Goal: Information Seeking & Learning: Check status

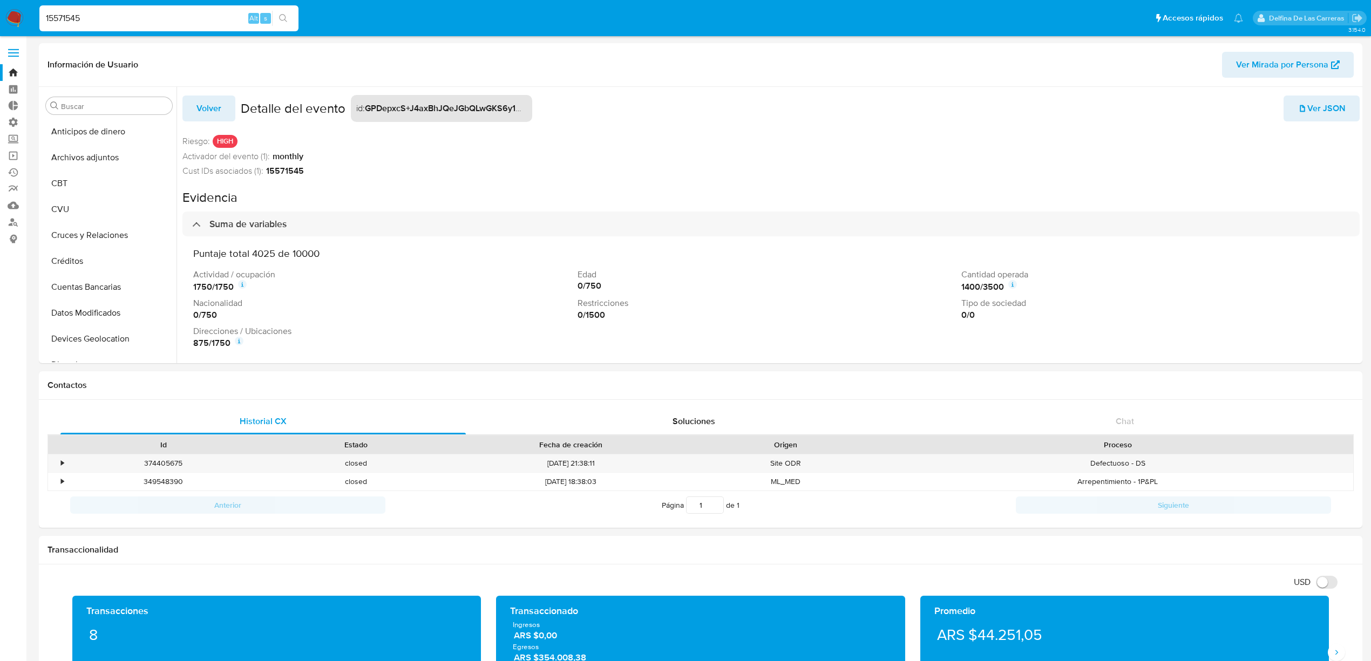
select select "10"
click at [18, 222] on link "Buscador de personas" at bounding box center [64, 222] width 128 height 17
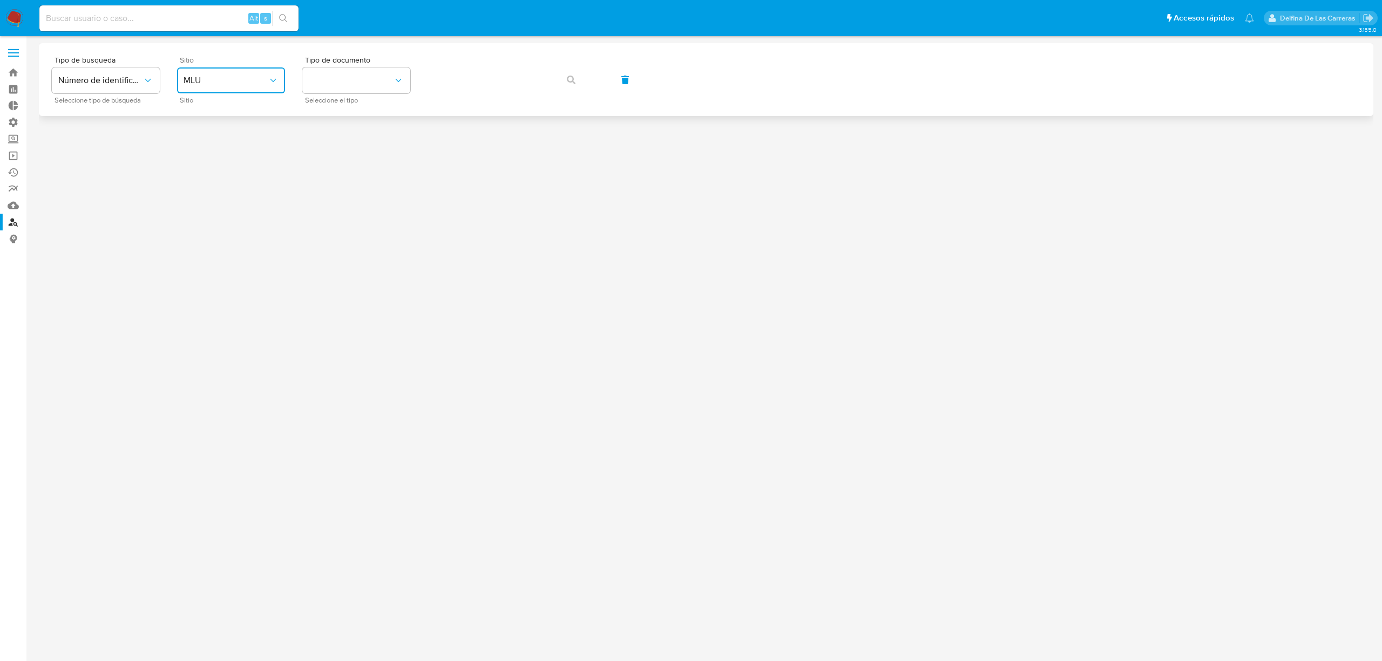
click at [229, 84] on span "MLU" at bounding box center [226, 80] width 84 height 11
click at [228, 137] on div "MLA" at bounding box center [228, 136] width 89 height 26
click at [344, 72] on button "identificationType" at bounding box center [356, 80] width 108 height 26
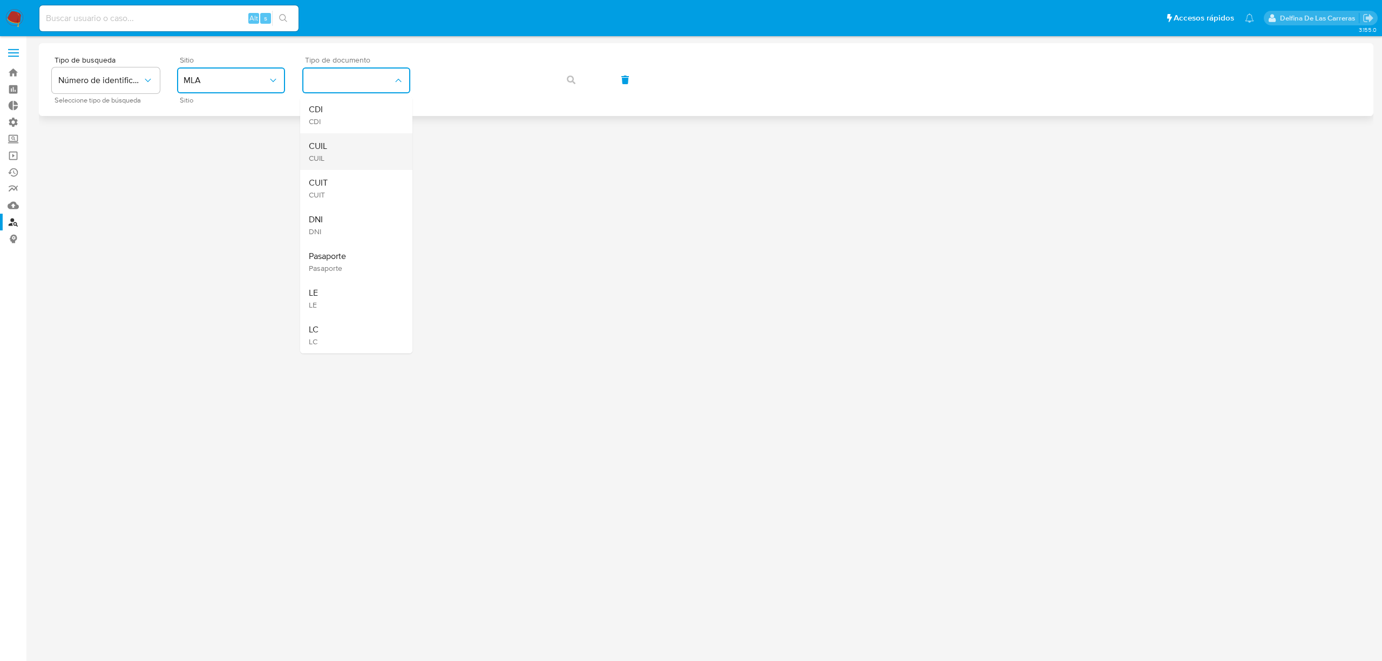
click at [328, 159] on div "CUIL CUIL" at bounding box center [353, 151] width 89 height 37
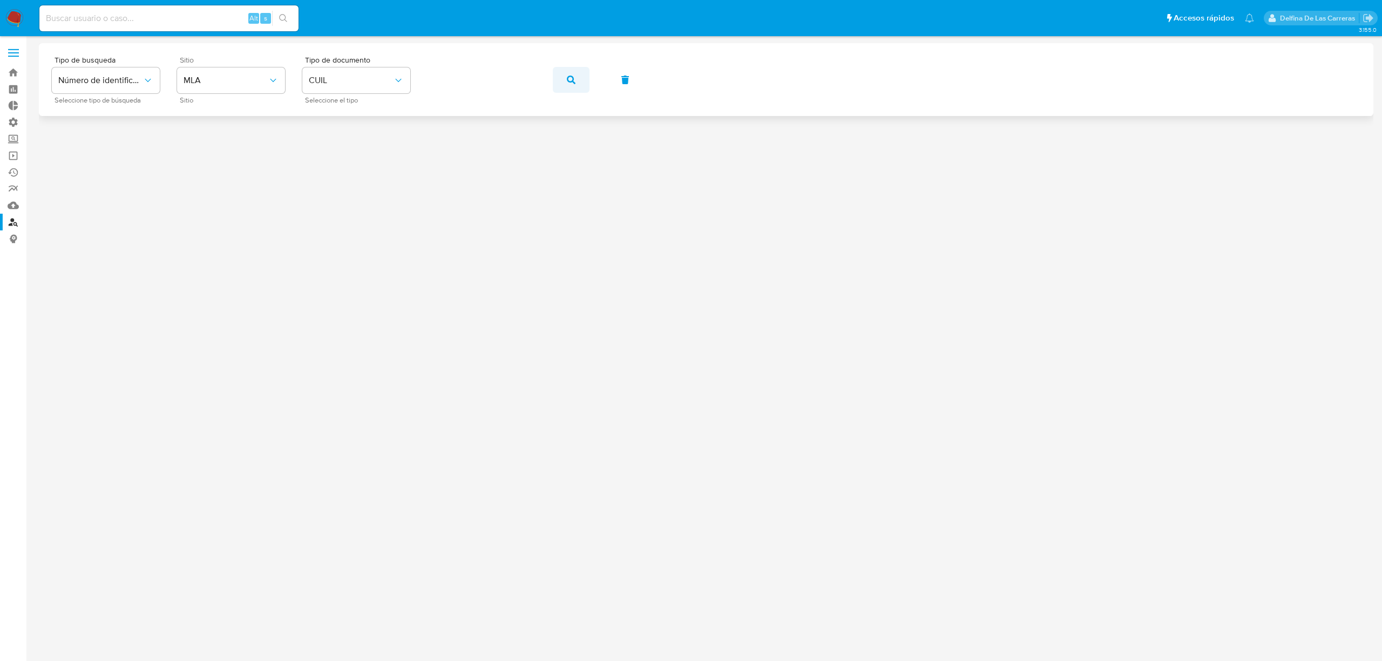
click at [572, 83] on icon "button" at bounding box center [571, 80] width 9 height 9
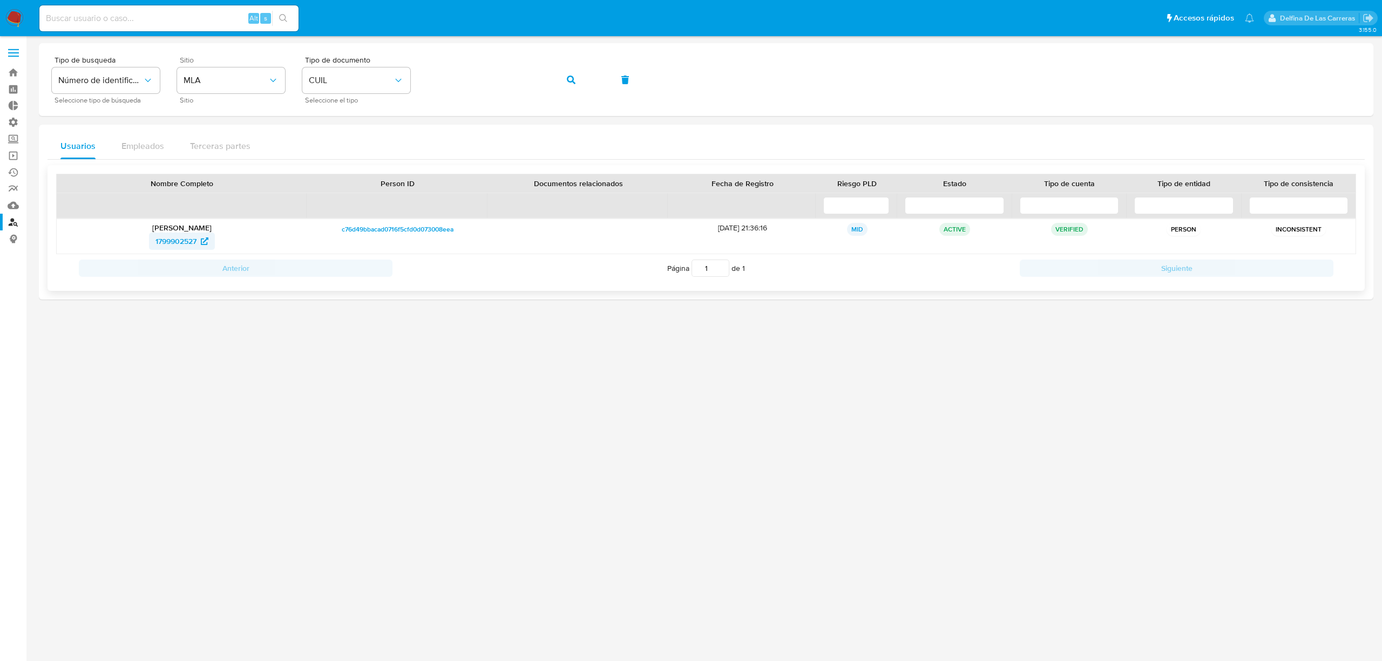
click at [176, 238] on span "1799902527" at bounding box center [175, 241] width 41 height 17
click at [832, 205] on input at bounding box center [856, 205] width 66 height 17
click at [965, 205] on input at bounding box center [954, 205] width 99 height 17
click at [1050, 208] on input at bounding box center [1069, 205] width 99 height 17
click at [1151, 193] on div at bounding box center [1184, 205] width 114 height 25
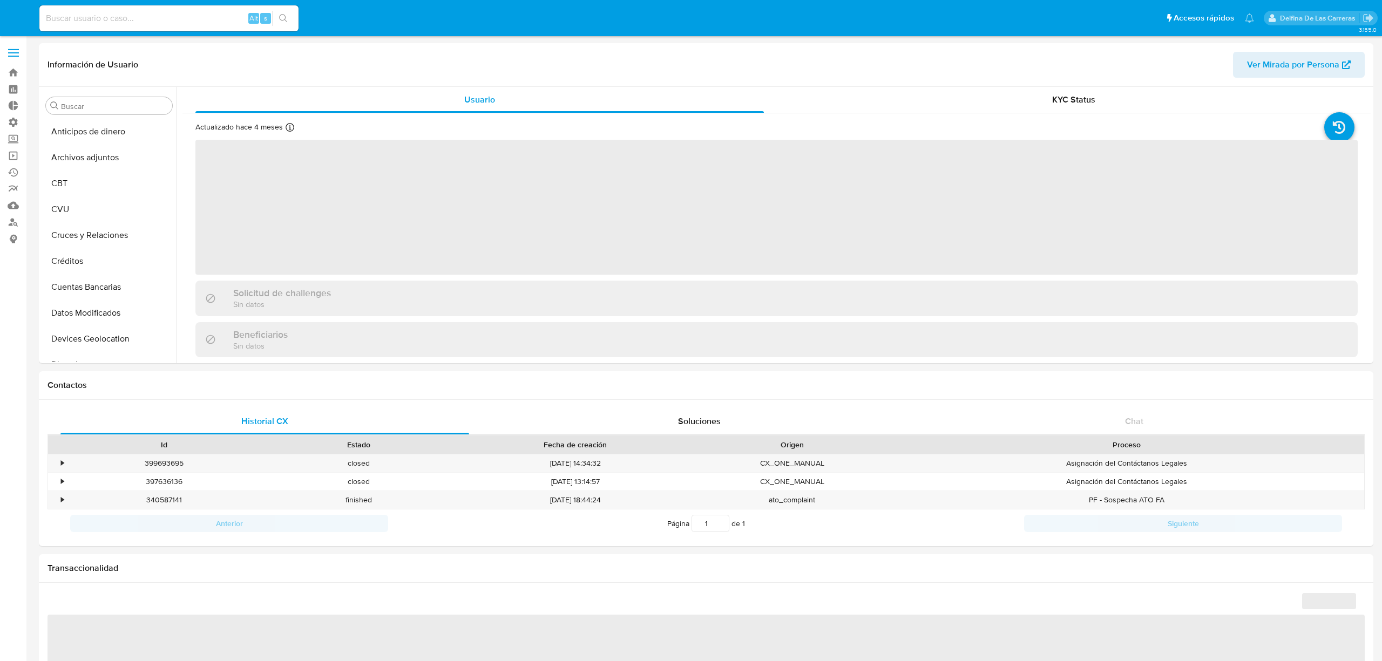
select select "10"
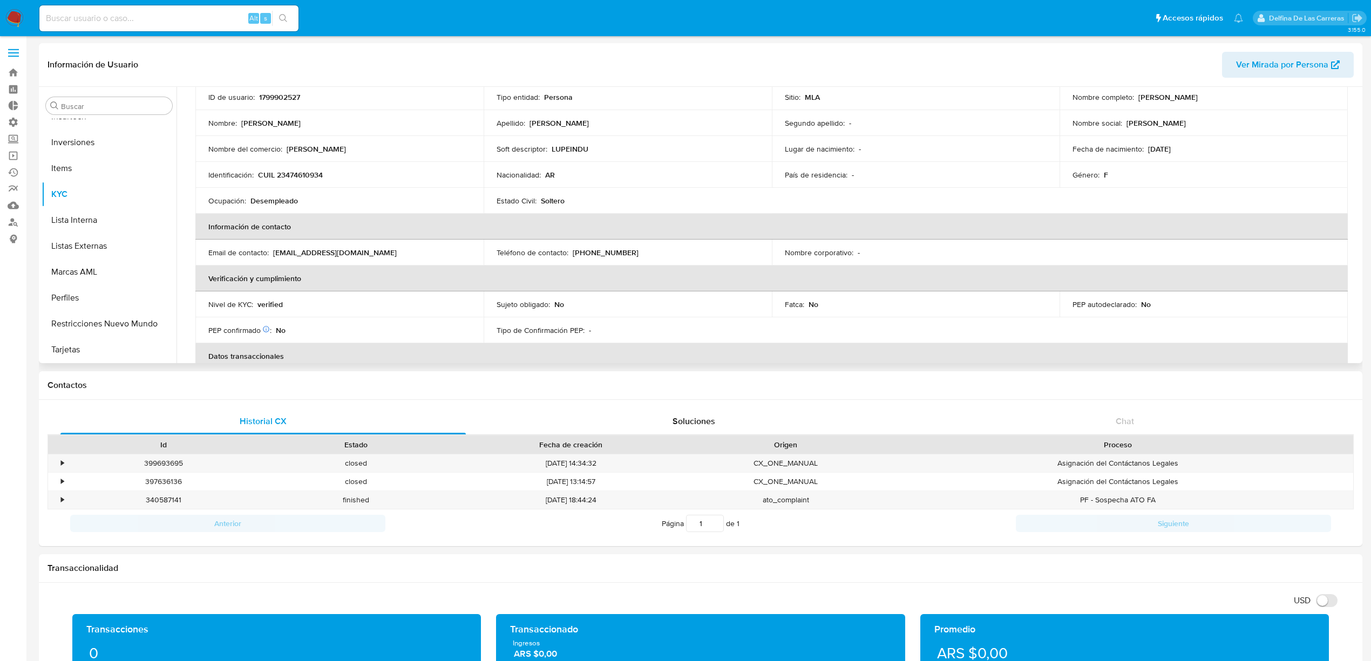
scroll to position [55, 0]
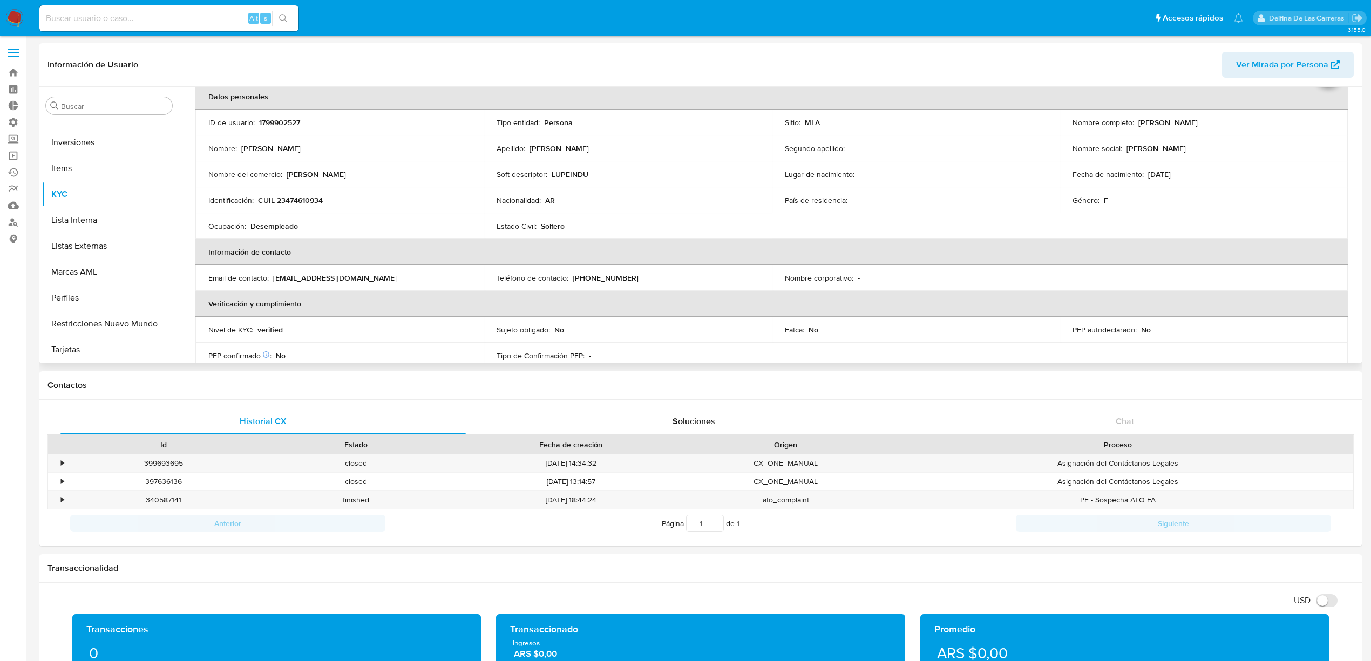
click at [281, 227] on p "Desempleado" at bounding box center [274, 226] width 48 height 10
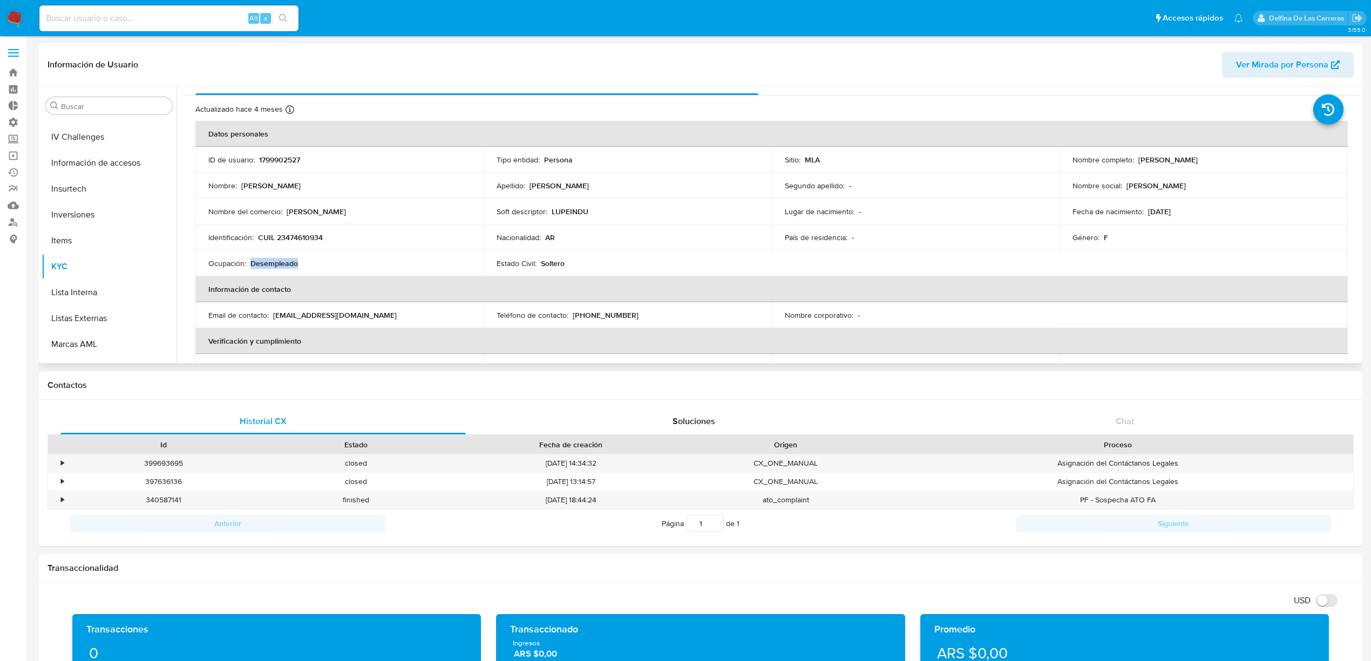
scroll to position [0, 0]
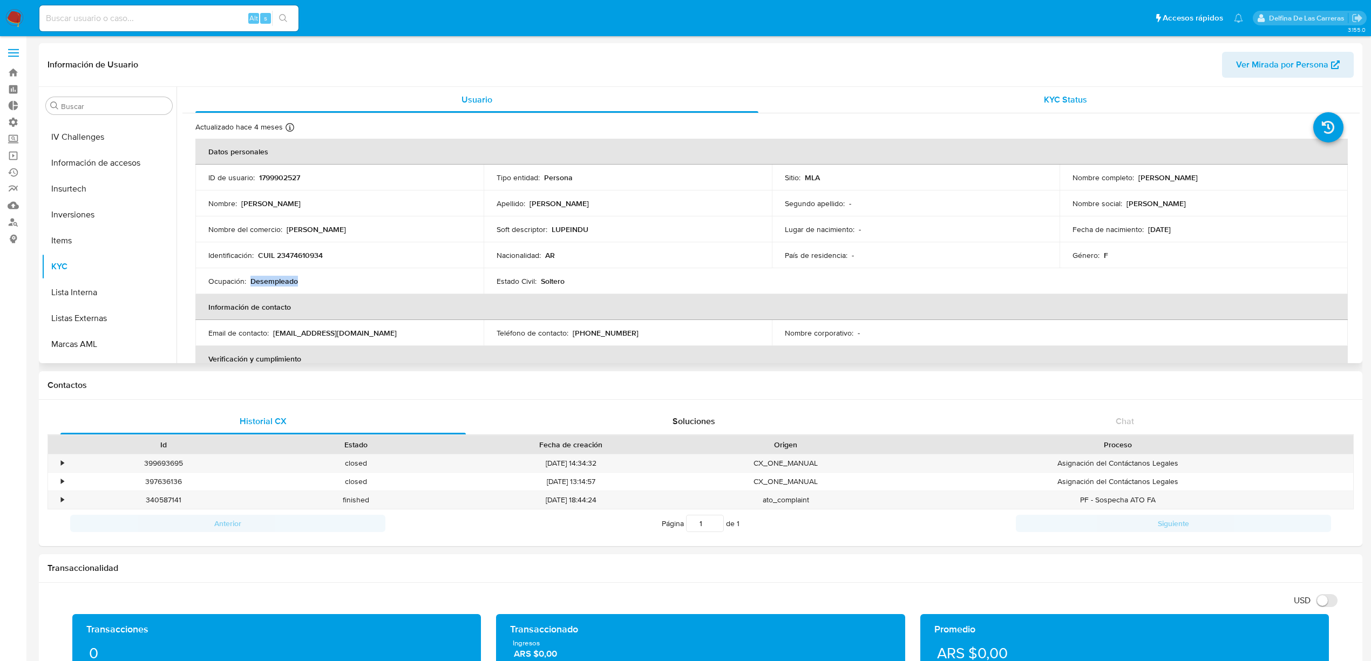
click at [1068, 102] on span "KYC Status" at bounding box center [1065, 99] width 43 height 12
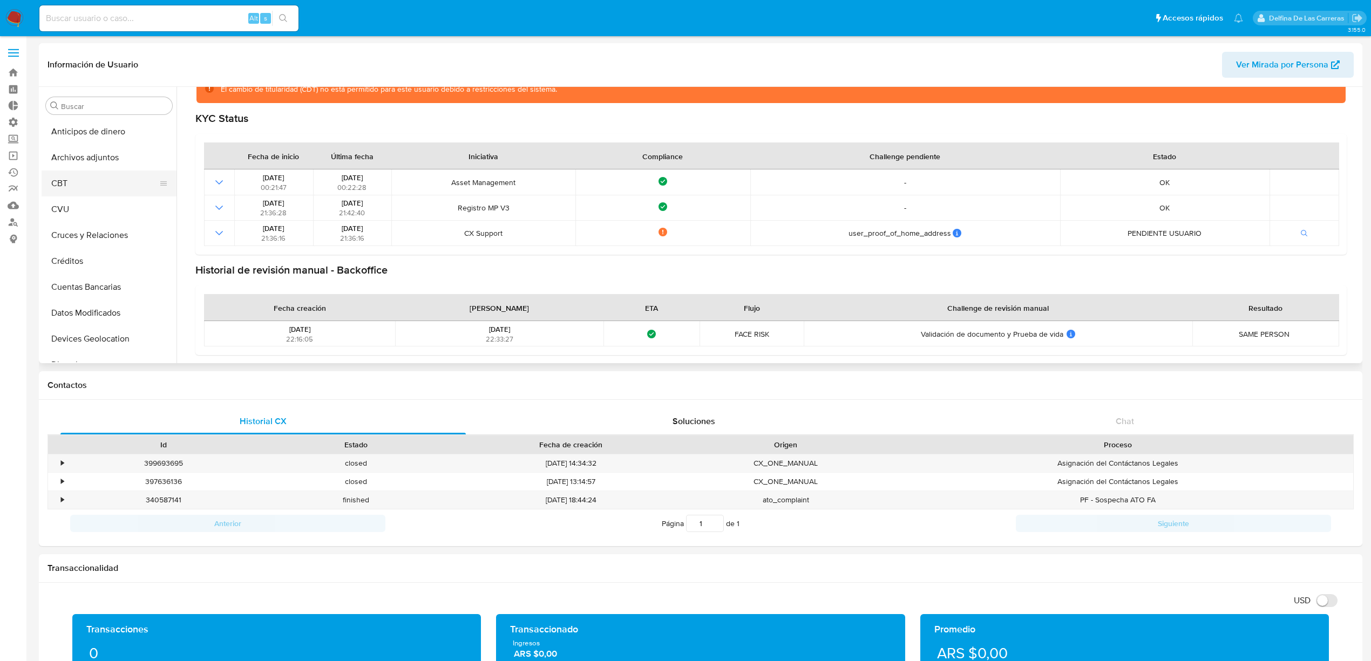
click at [67, 186] on button "CBT" at bounding box center [105, 184] width 126 height 26
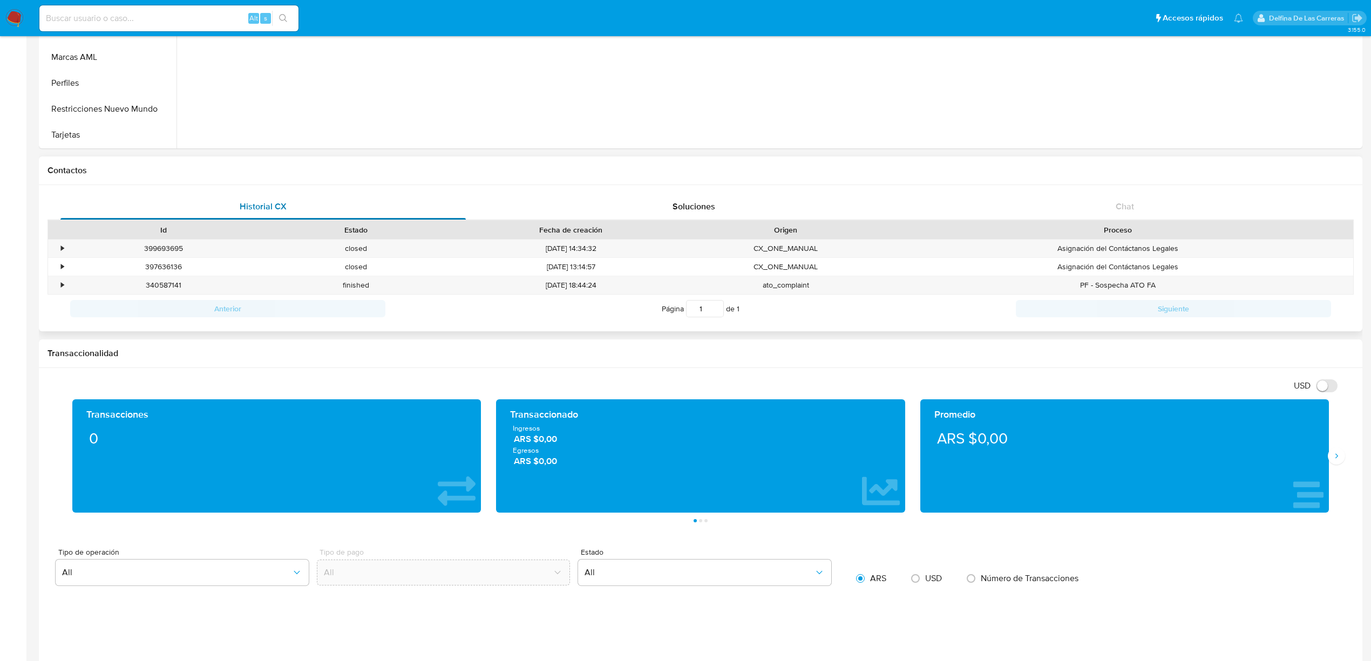
scroll to position [216, 0]
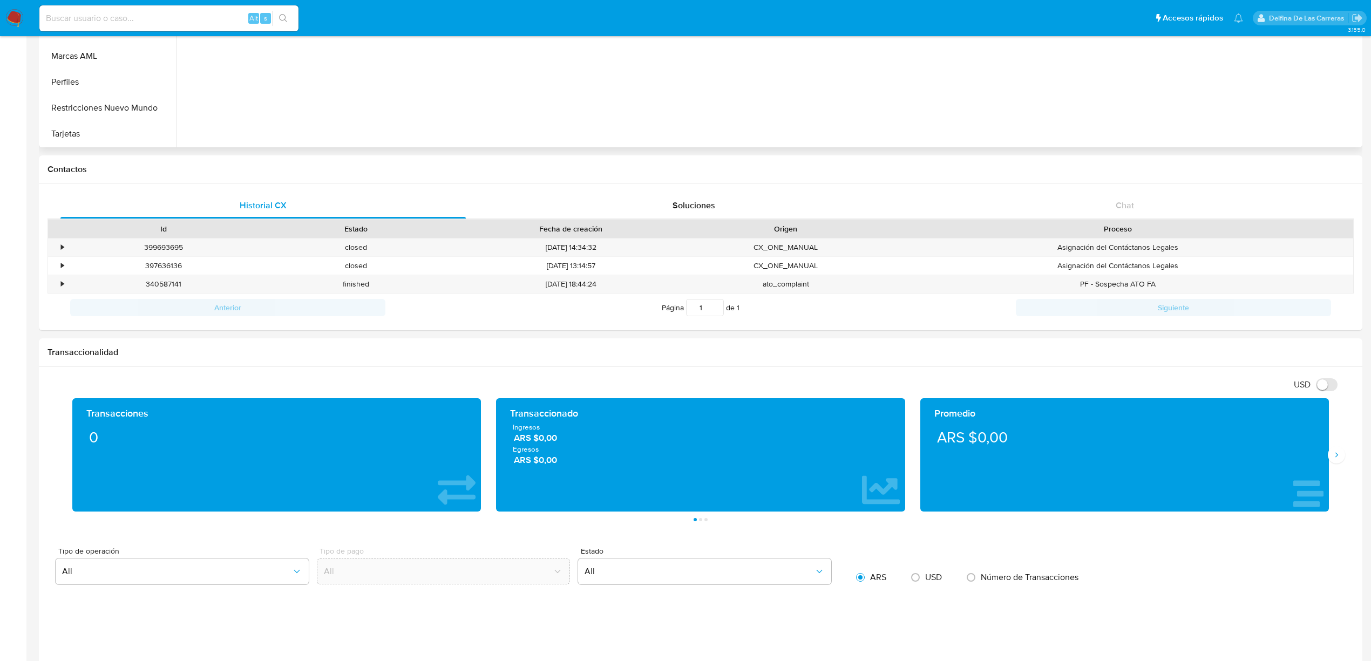
click at [347, 100] on div at bounding box center [768, 9] width 1183 height 276
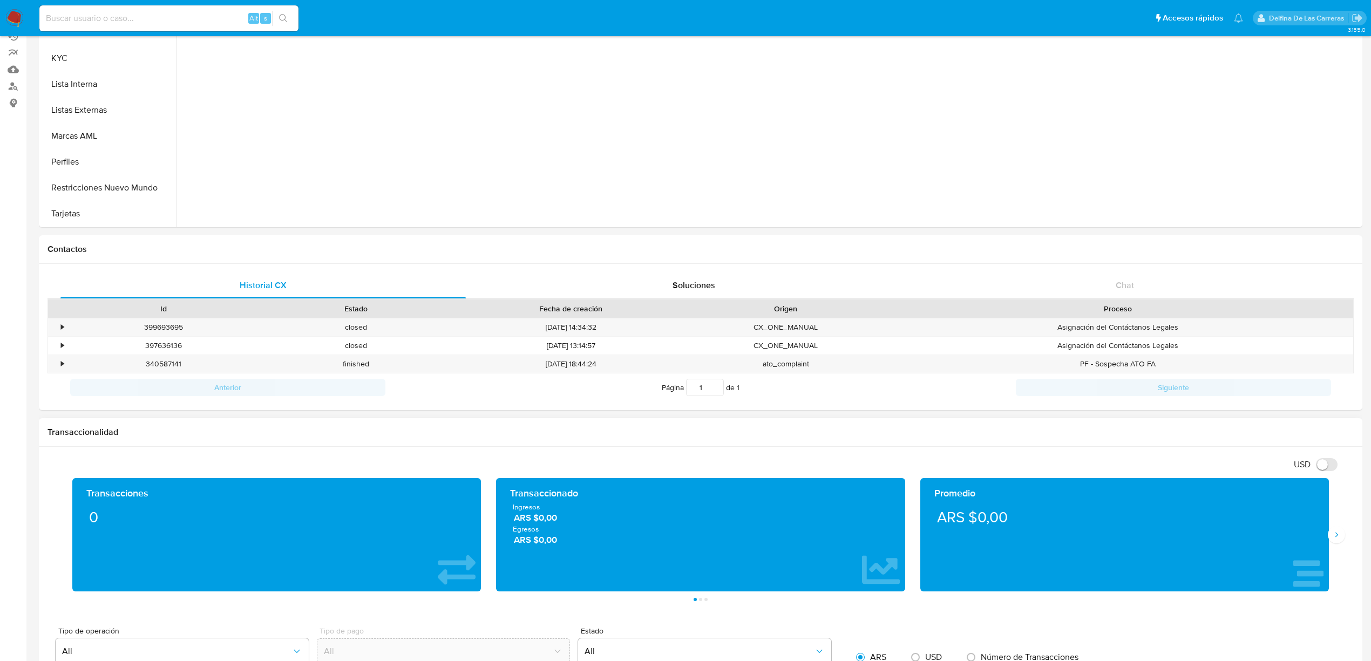
scroll to position [0, 0]
